Goal: Find specific page/section: Find specific page/section

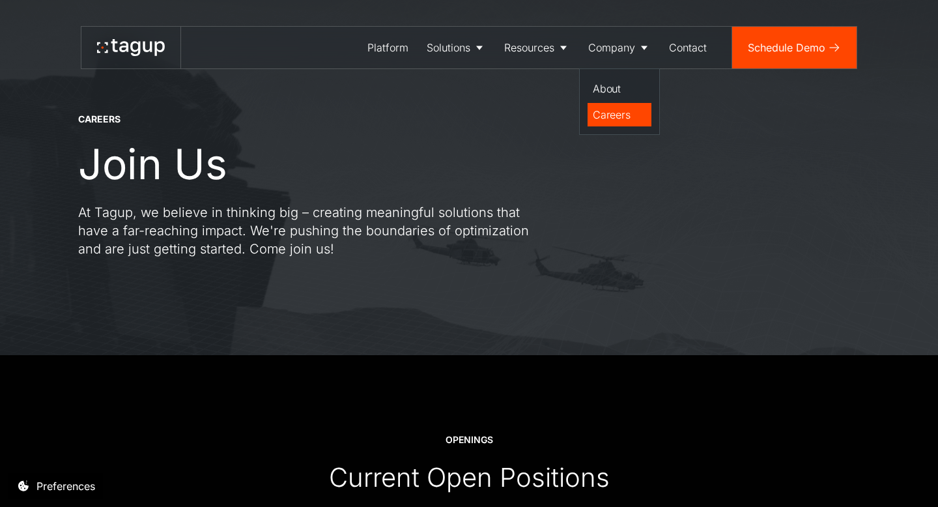
click at [607, 113] on div "Careers" at bounding box center [619, 115] width 53 height 16
click at [610, 112] on div "Careers" at bounding box center [619, 115] width 53 height 16
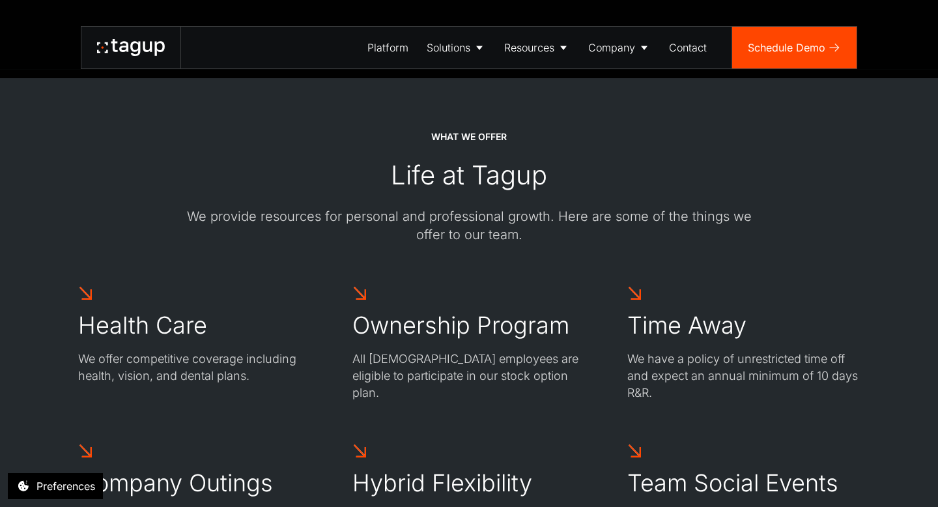
scroll to position [1837, 0]
